Goal: Task Accomplishment & Management: Use online tool/utility

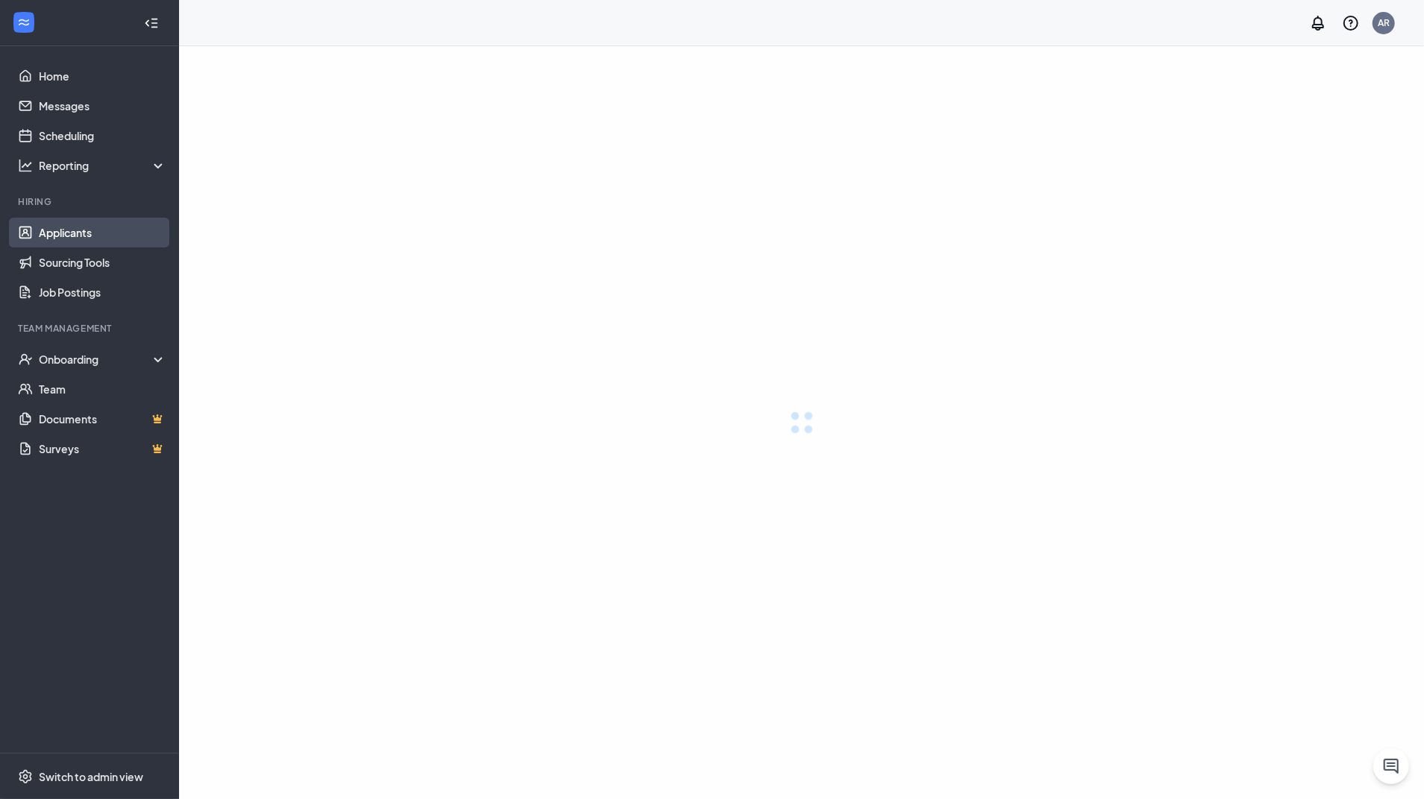
click at [95, 230] on link "Applicants" at bounding box center [103, 233] width 128 height 30
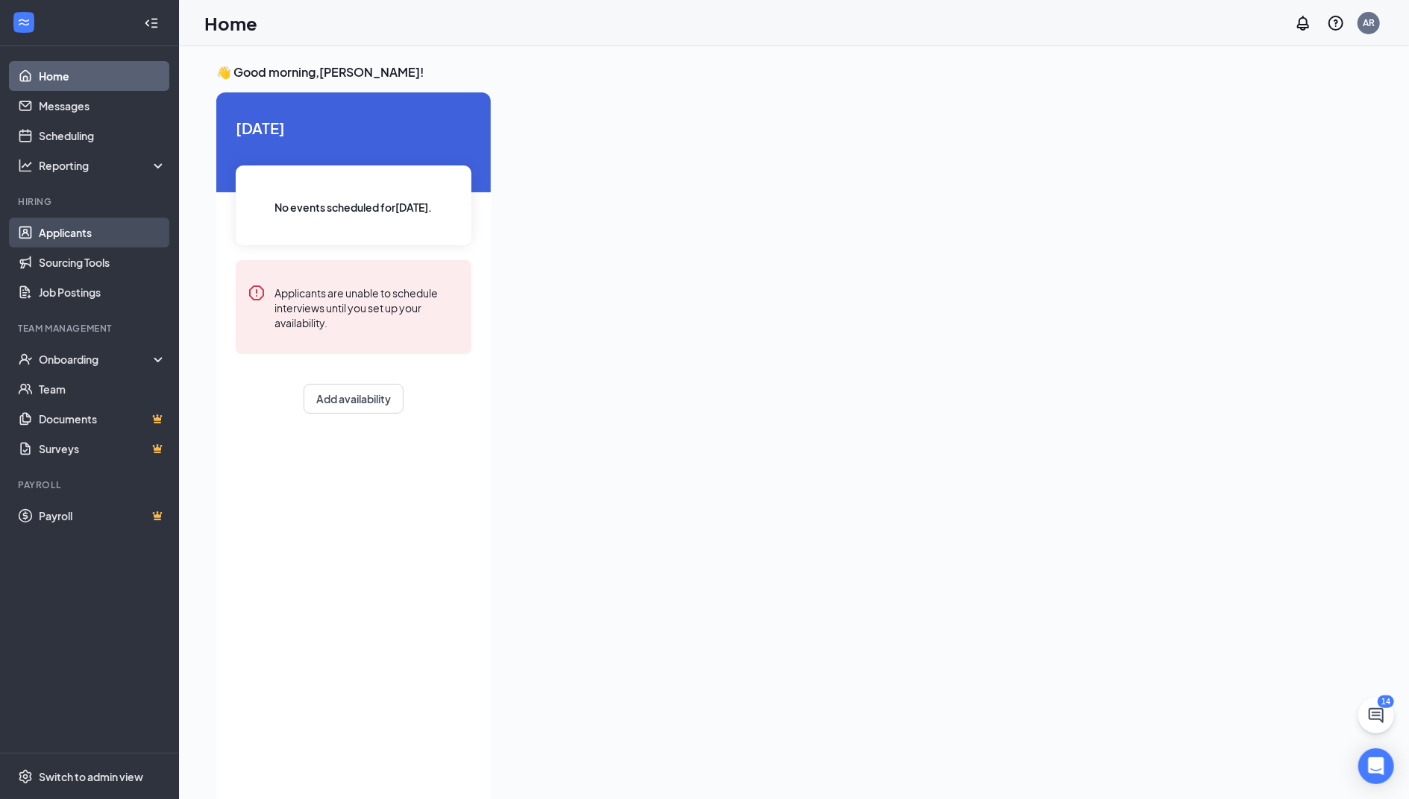
click at [64, 239] on link "Applicants" at bounding box center [103, 233] width 128 height 30
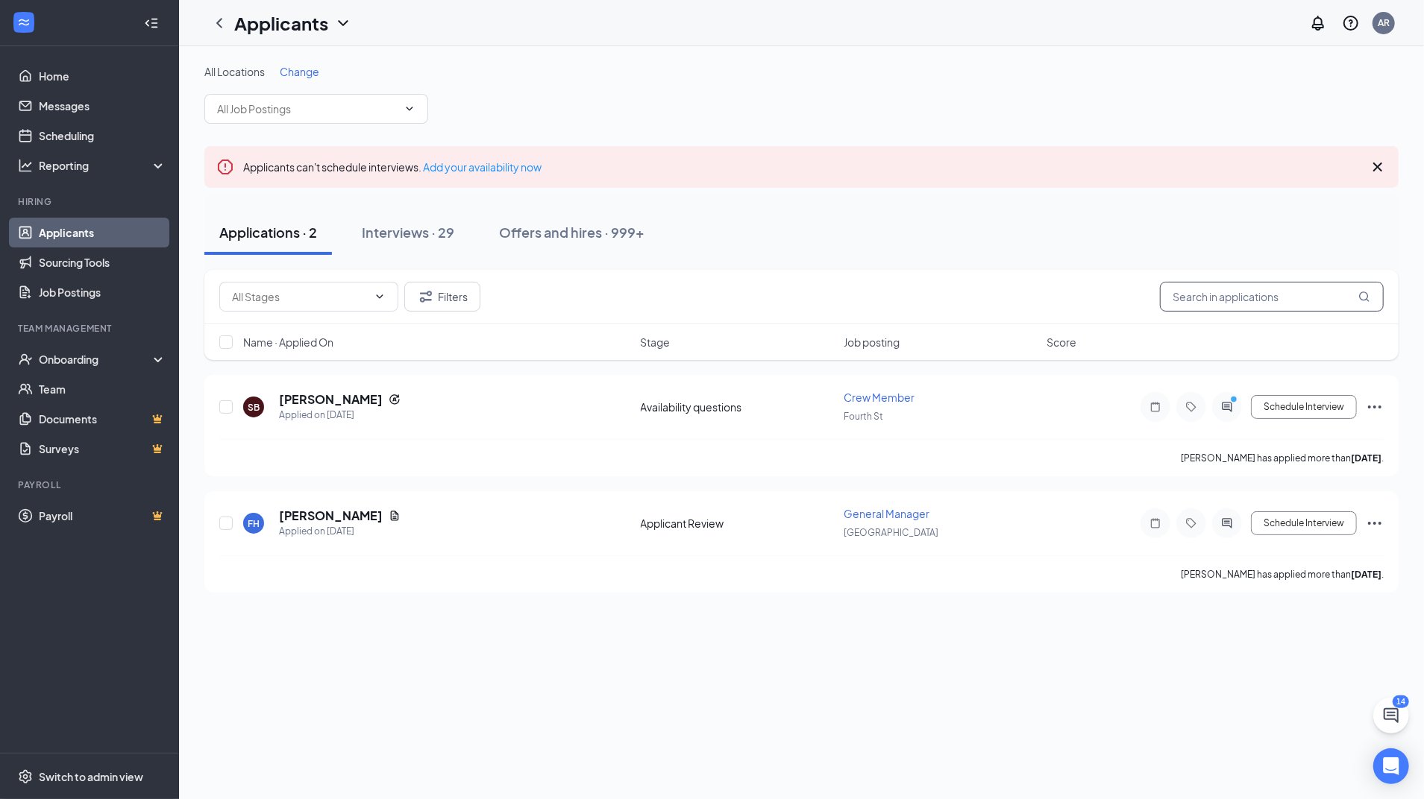
click at [1271, 300] on input "text" at bounding box center [1272, 297] width 224 height 30
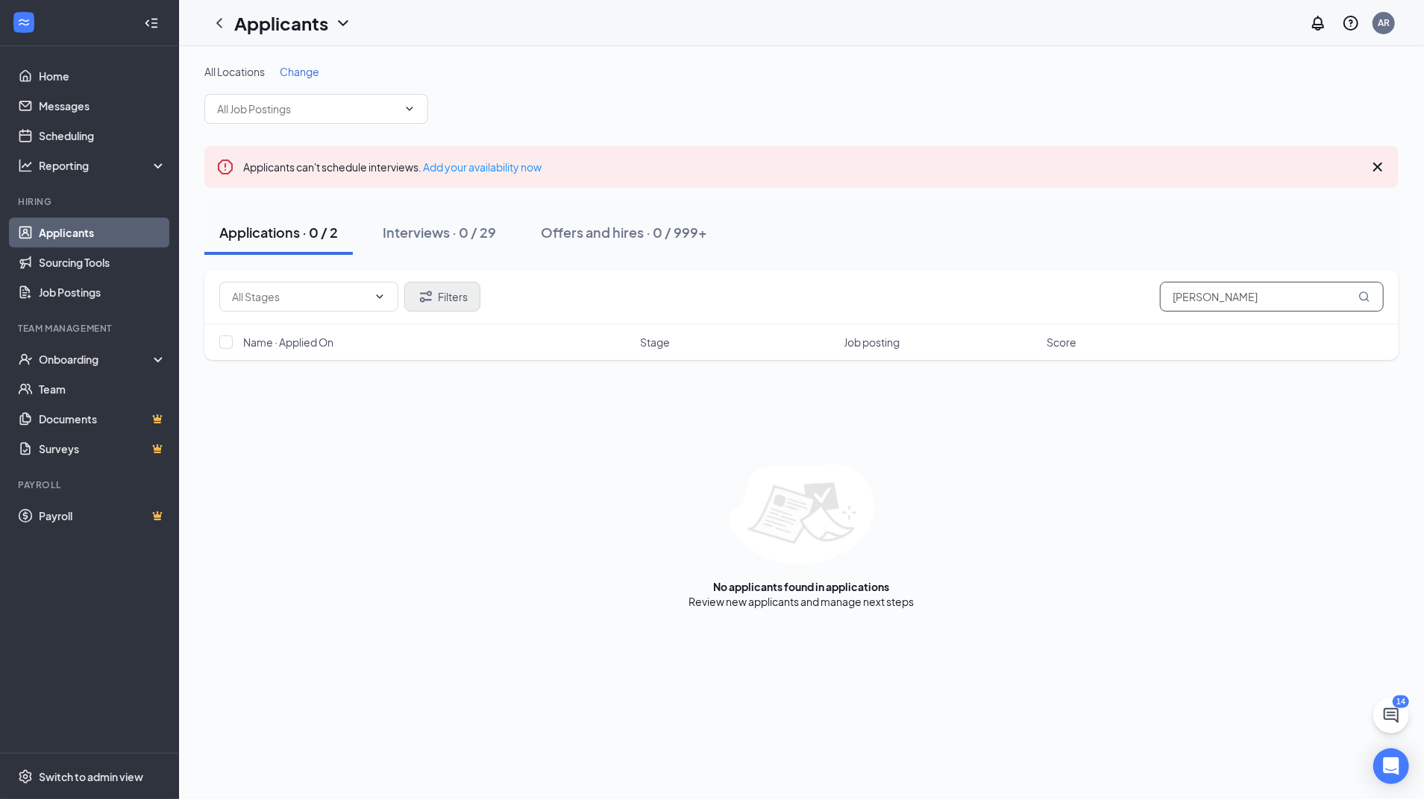
type input "[PERSON_NAME]"
click at [454, 300] on button "Filters" at bounding box center [442, 297] width 76 height 30
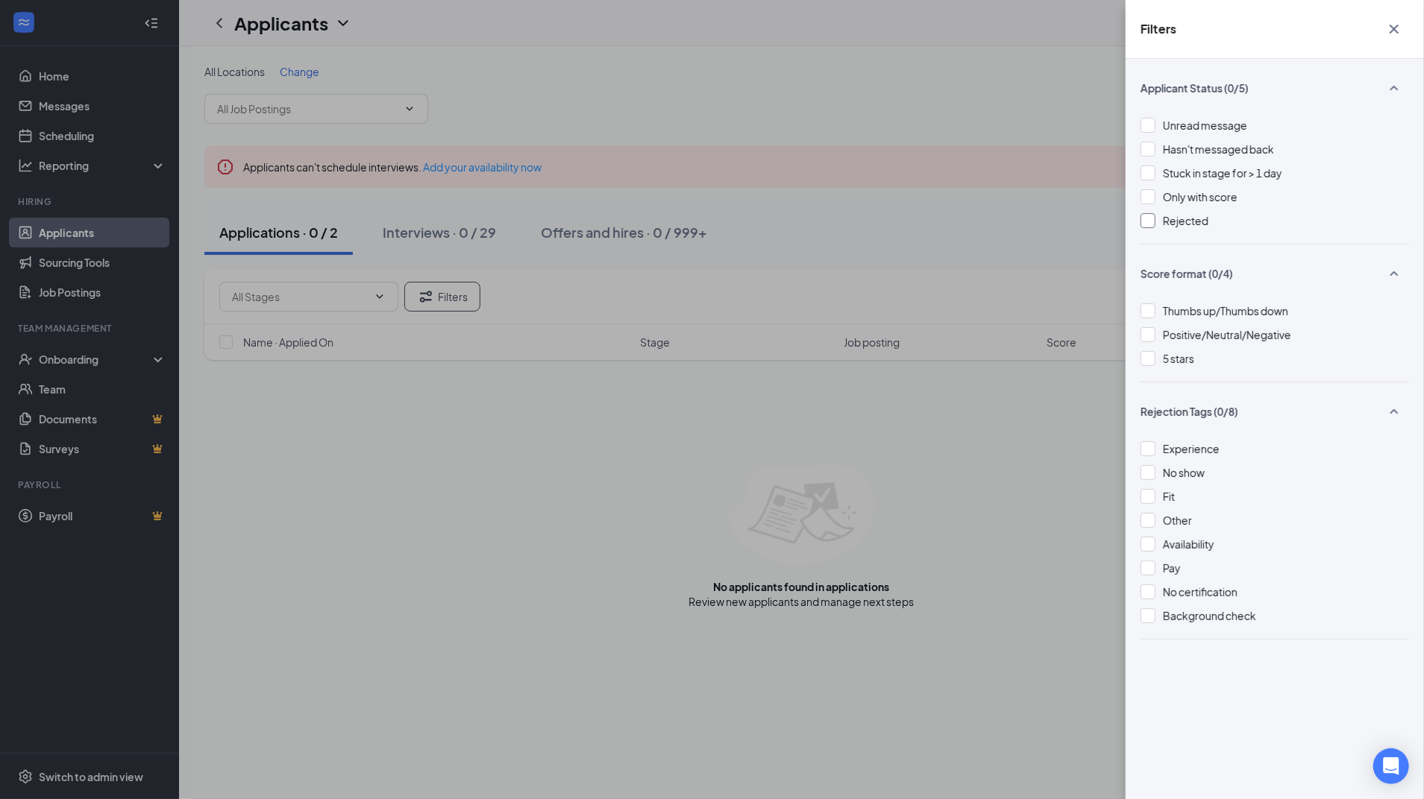
click at [1144, 220] on div at bounding box center [1147, 220] width 15 height 15
click at [747, 116] on div "Filters Applicant Status (1/5) Unread message Hasn't messaged back Stuck in sta…" at bounding box center [712, 399] width 1424 height 799
click at [454, 227] on div "Filters Applicant Status (1/5) Unread message Hasn't messaged back Stuck in sta…" at bounding box center [712, 399] width 1424 height 799
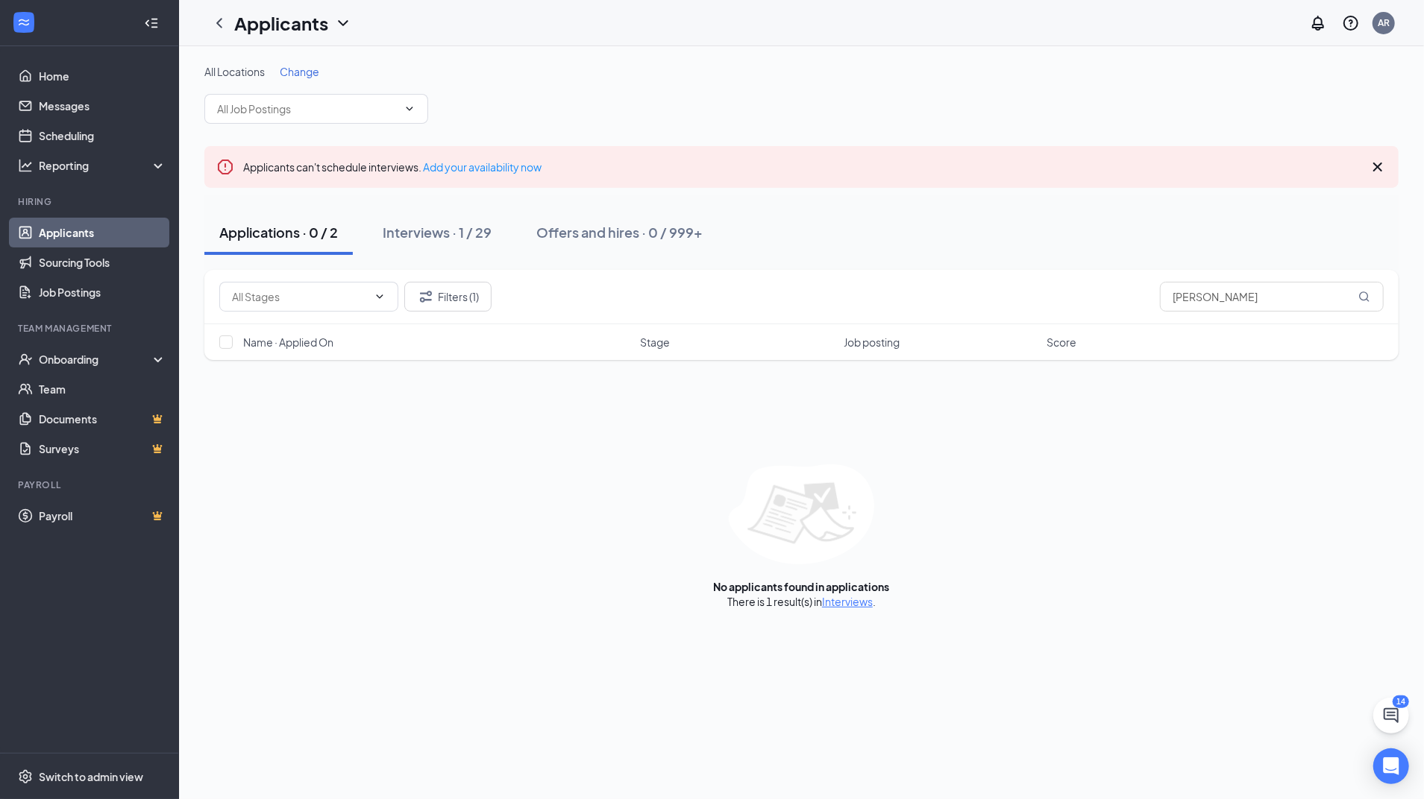
click at [454, 227] on div "Interviews · 1 / 29" at bounding box center [437, 232] width 109 height 19
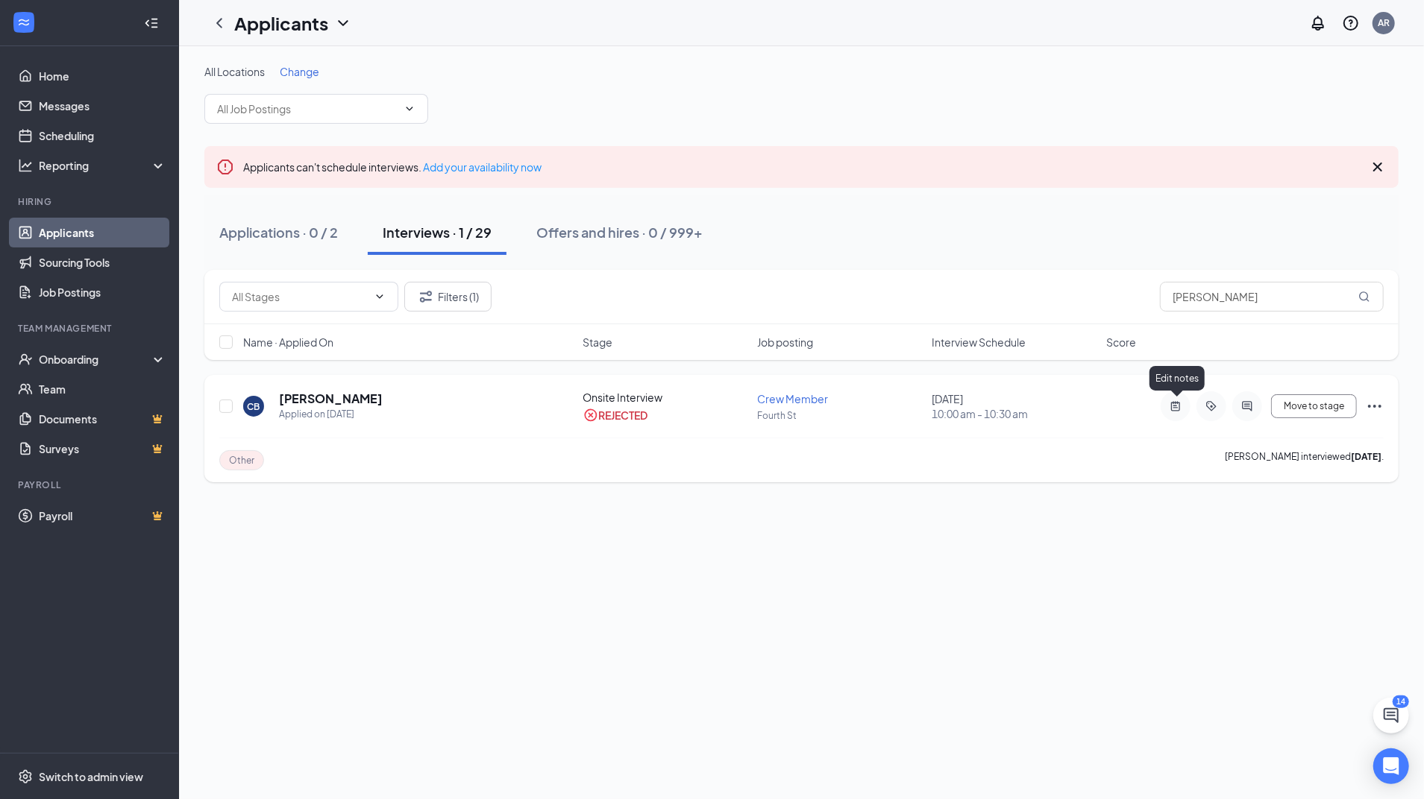
click at [1176, 405] on icon "ActiveNote" at bounding box center [1175, 406] width 9 height 10
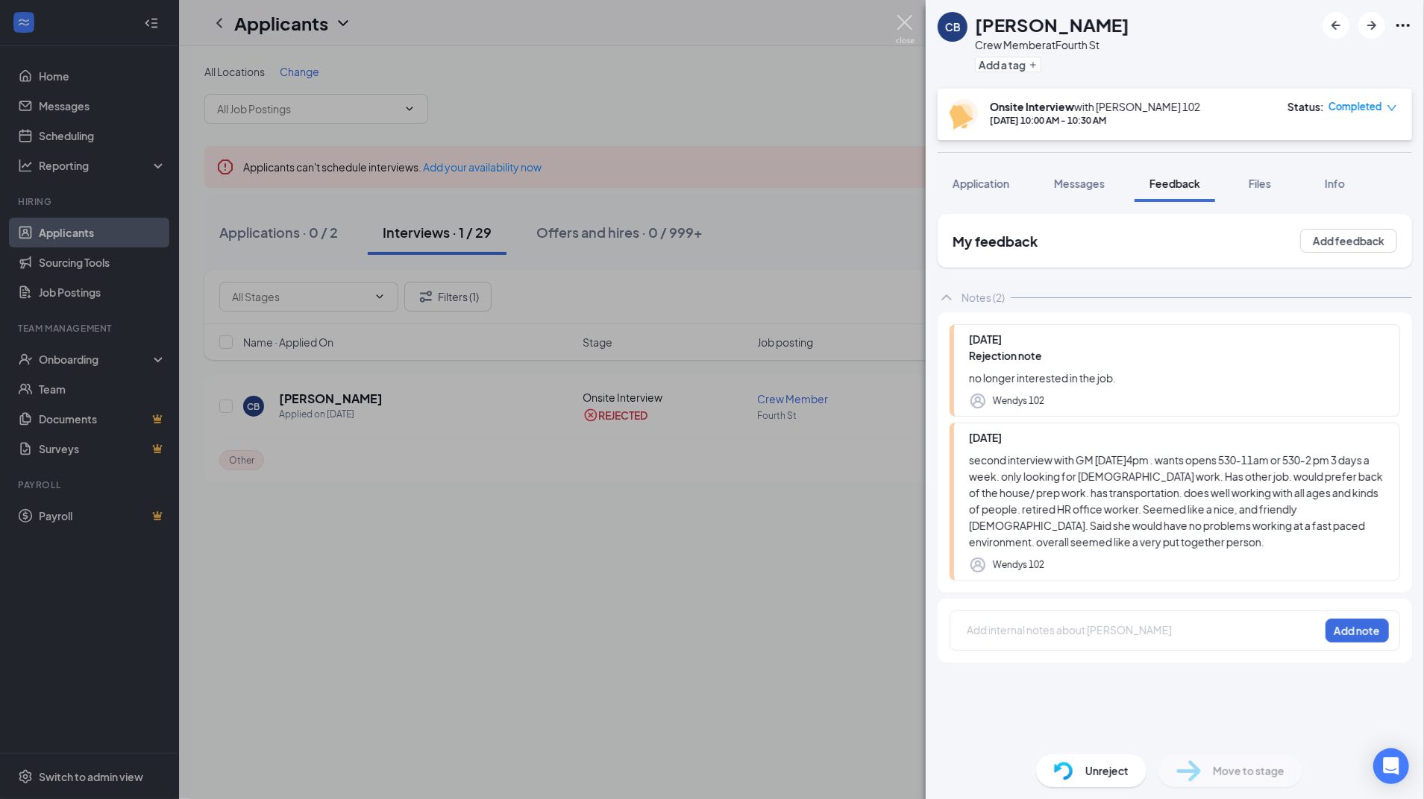
click at [907, 22] on img at bounding box center [905, 29] width 19 height 29
